Goal: Information Seeking & Learning: Learn about a topic

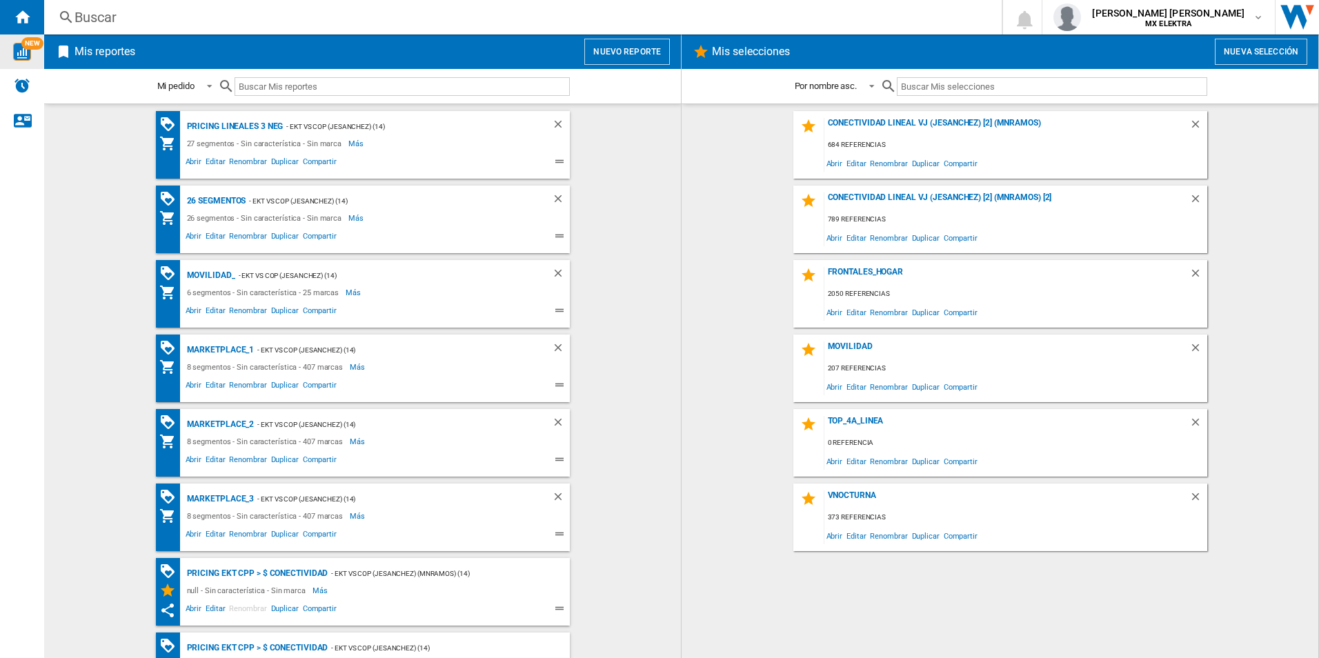
click at [25, 55] on img "WiseCard" at bounding box center [22, 52] width 18 height 18
click at [217, 127] on div "Pricing lineales 3 neg" at bounding box center [233, 126] width 100 height 17
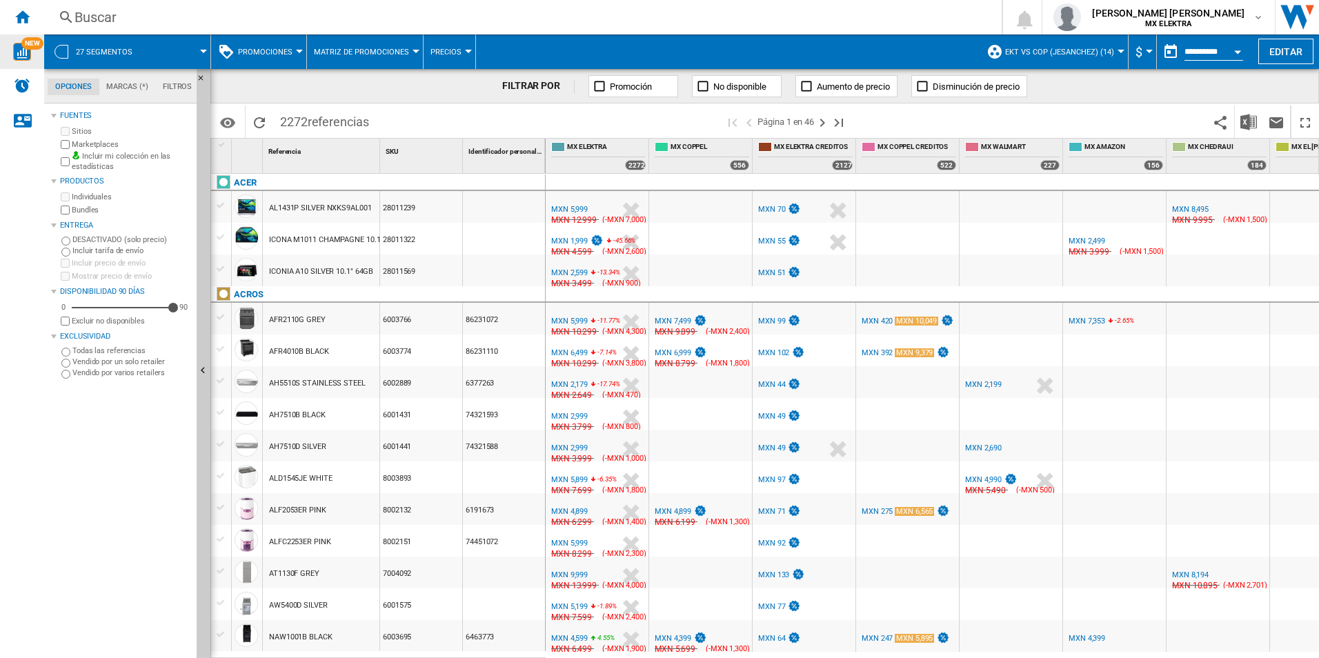
click at [393, 211] on div "28011239" at bounding box center [421, 207] width 82 height 32
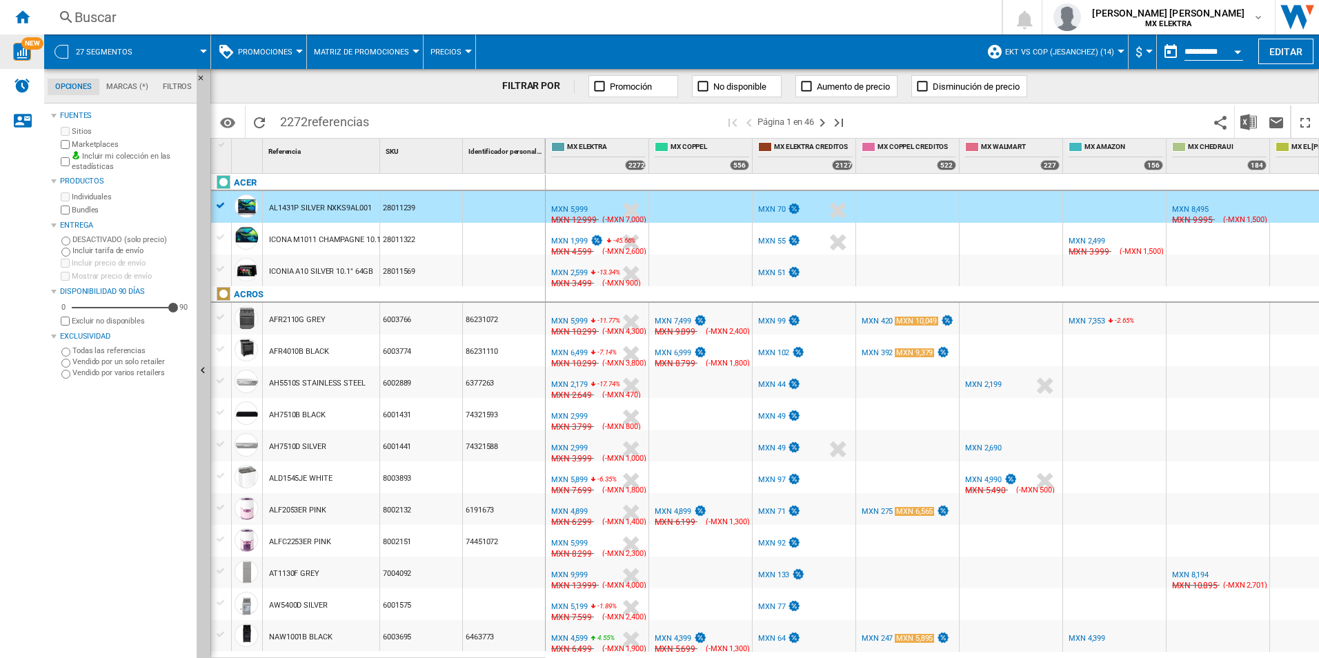
click at [393, 211] on div "28011239" at bounding box center [421, 207] width 82 height 32
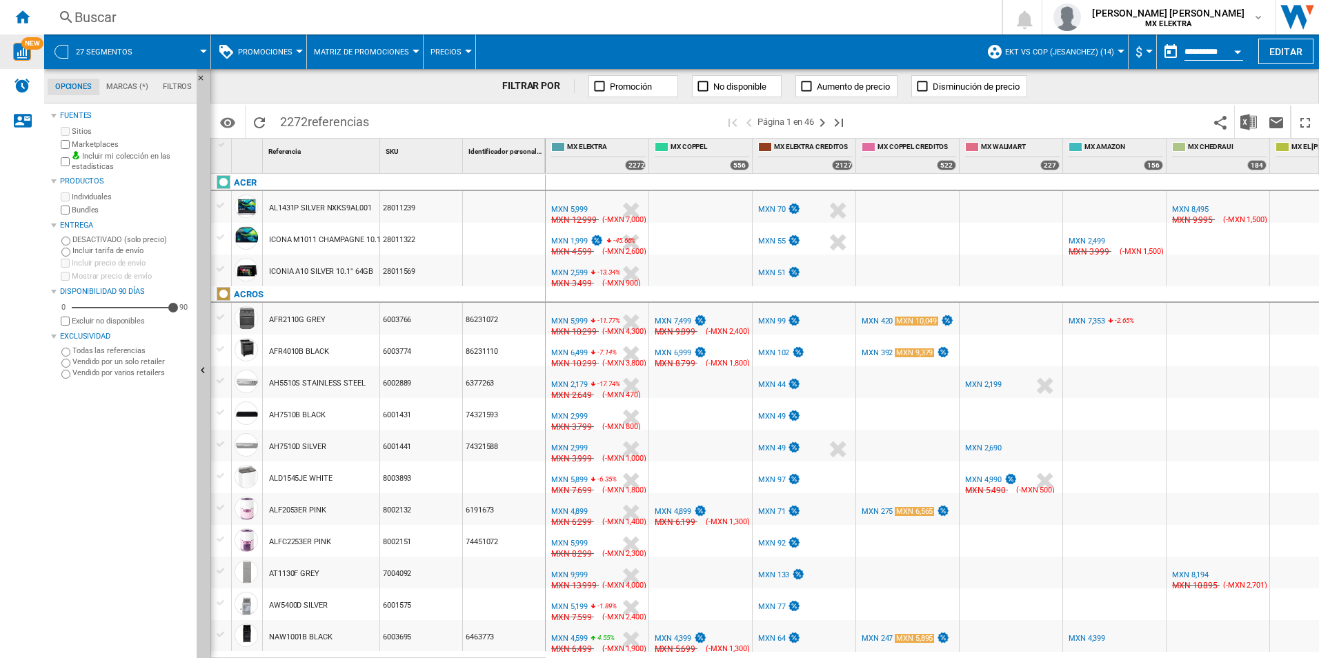
click at [405, 208] on div "28011239" at bounding box center [421, 207] width 82 height 32
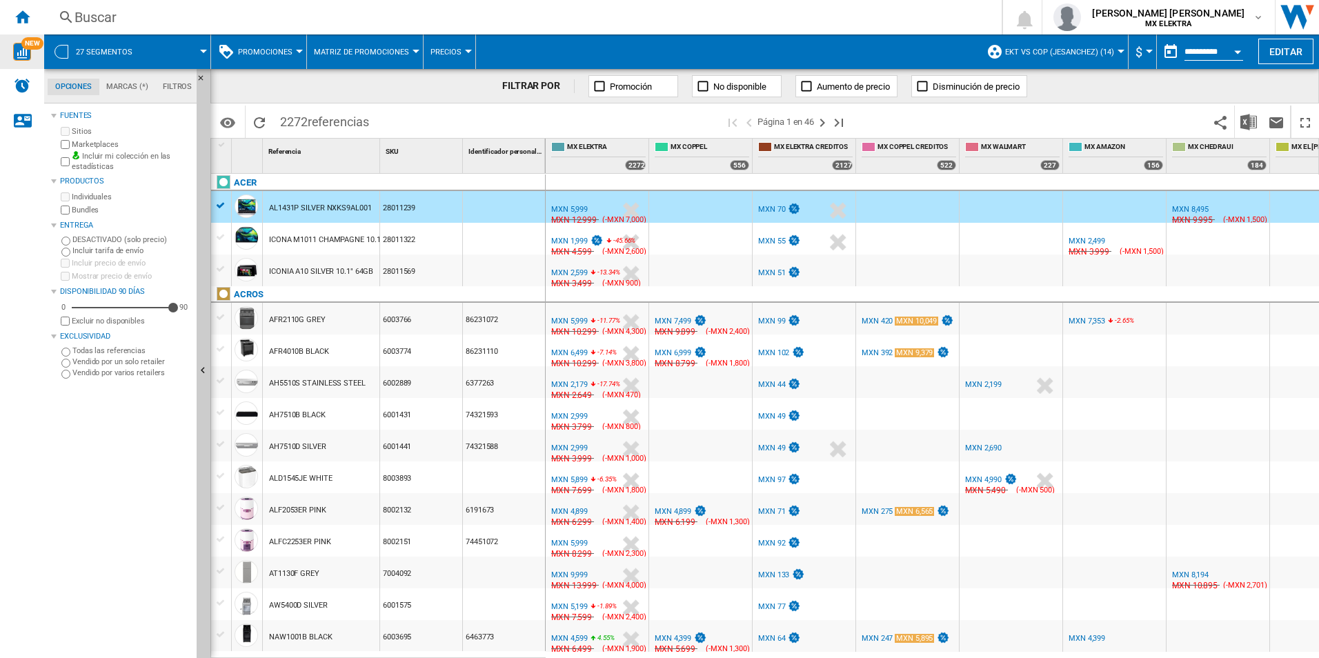
click at [405, 208] on div "28011239" at bounding box center [421, 207] width 82 height 32
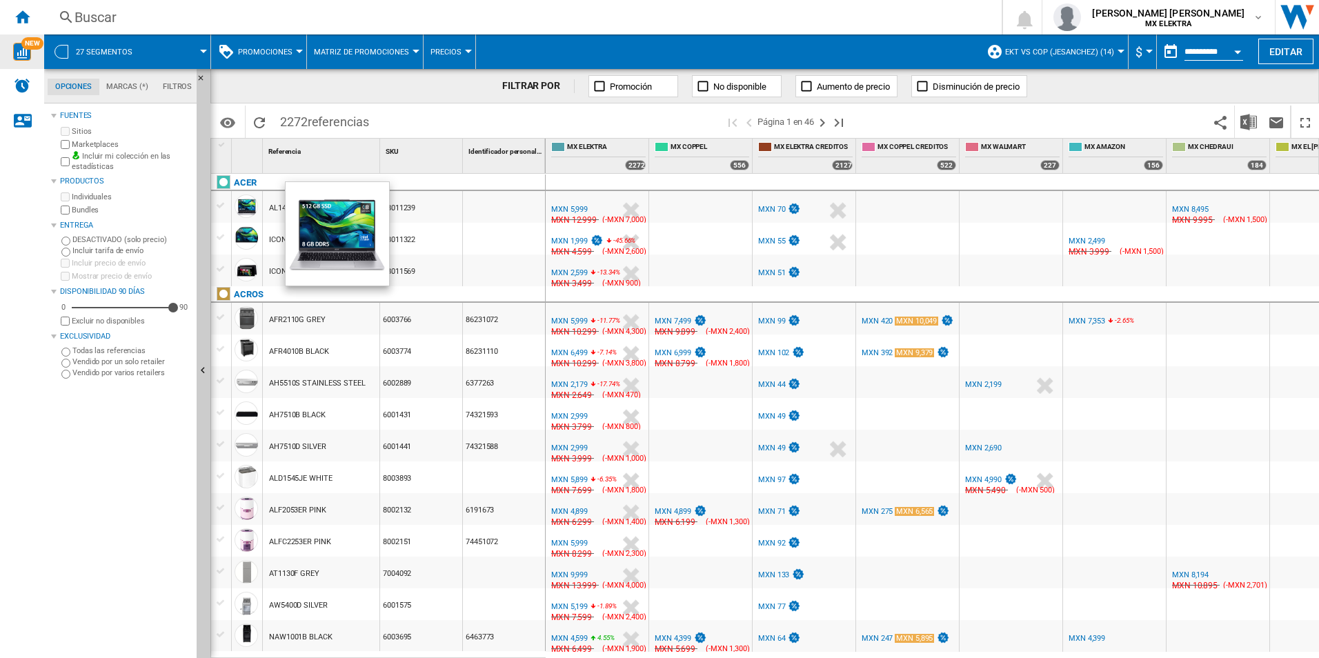
drag, startPoint x: 370, startPoint y: 210, endPoint x: 261, endPoint y: 199, distance: 108.9
click at [261, 191] on div "AL1431P SILVER NXKS9AL001 28011239" at bounding box center [378, 191] width 335 height 0
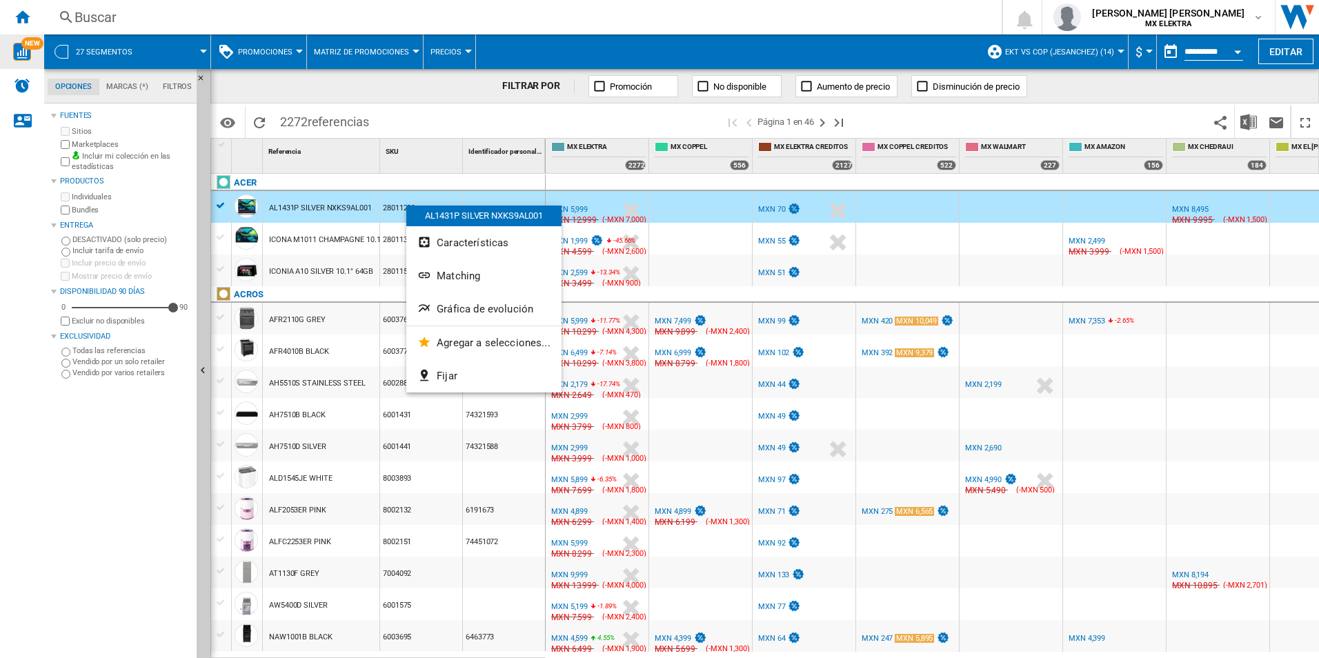
click at [437, 95] on div at bounding box center [659, 329] width 1319 height 658
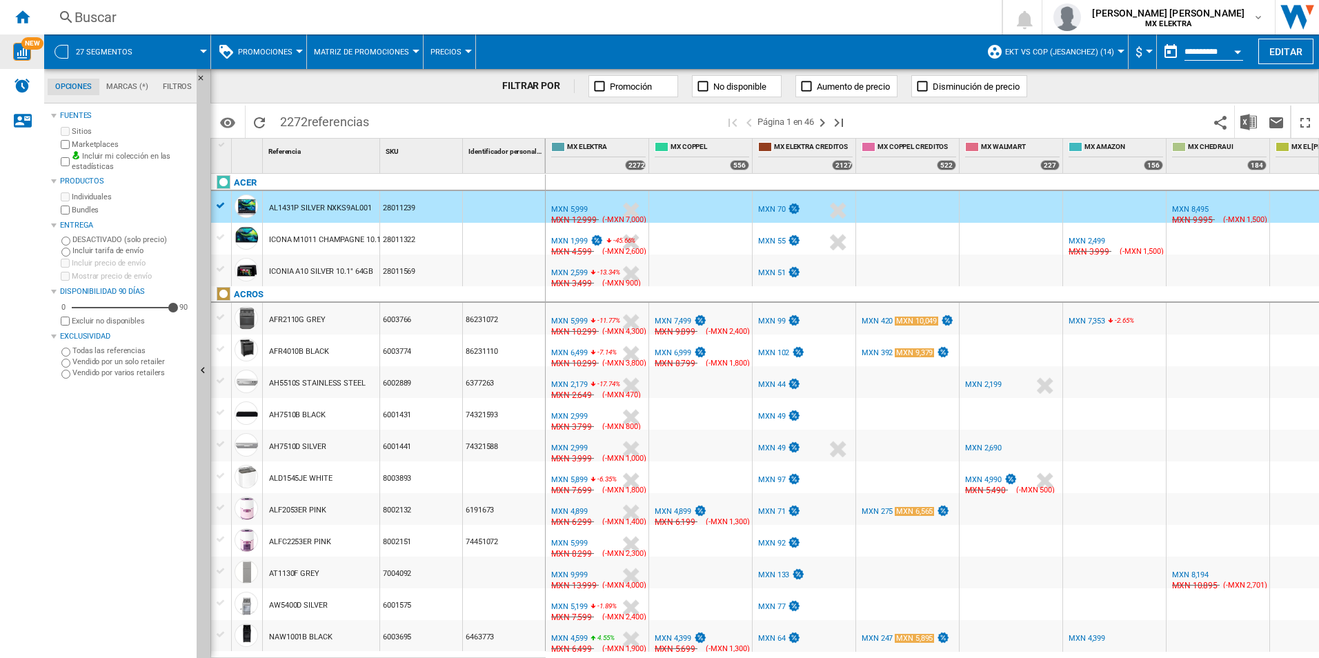
click at [129, 434] on div "Fuentes Sitios Marketplaces Incluir mi colección en las estadísticas Productos …" at bounding box center [121, 382] width 140 height 551
